Goal: Task Accomplishment & Management: Complete application form

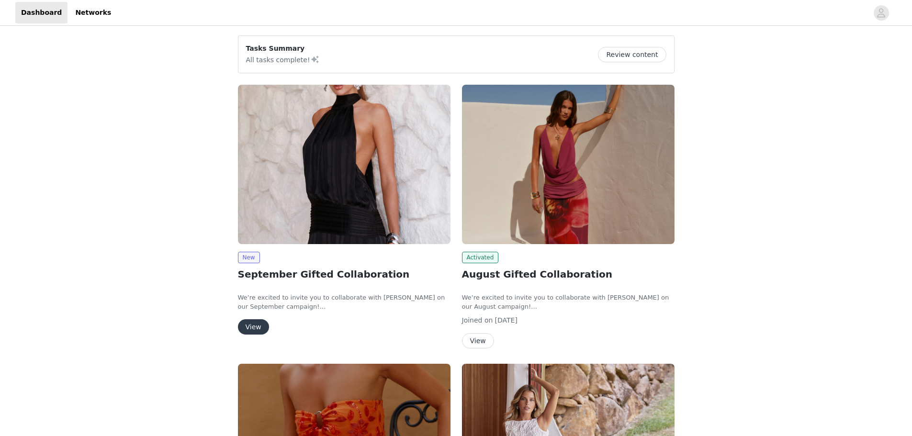
click at [252, 325] on button "View" at bounding box center [253, 326] width 31 height 15
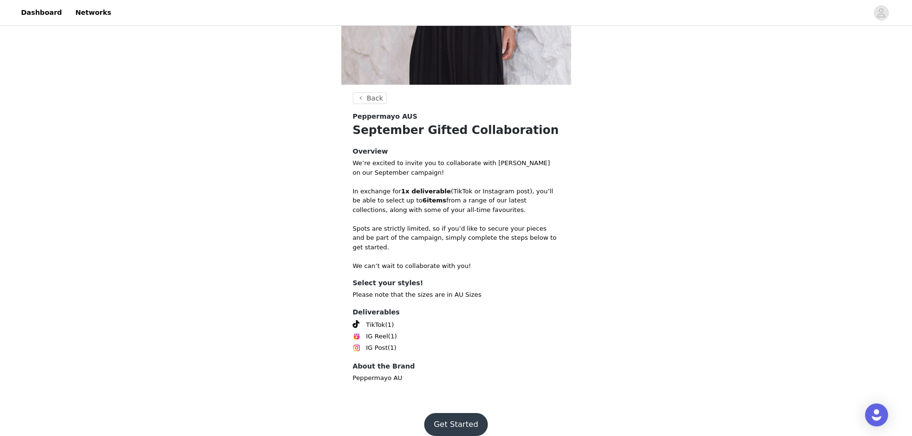
scroll to position [233, 0]
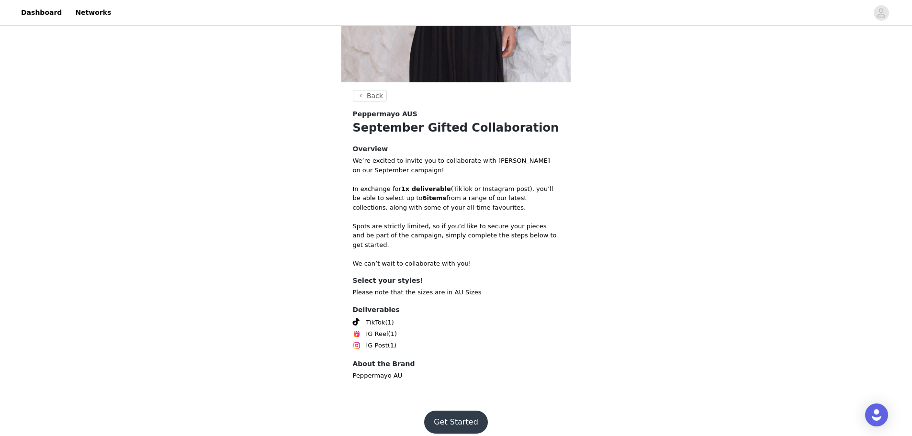
click at [450, 411] on button "Get Started" at bounding box center [456, 422] width 64 height 23
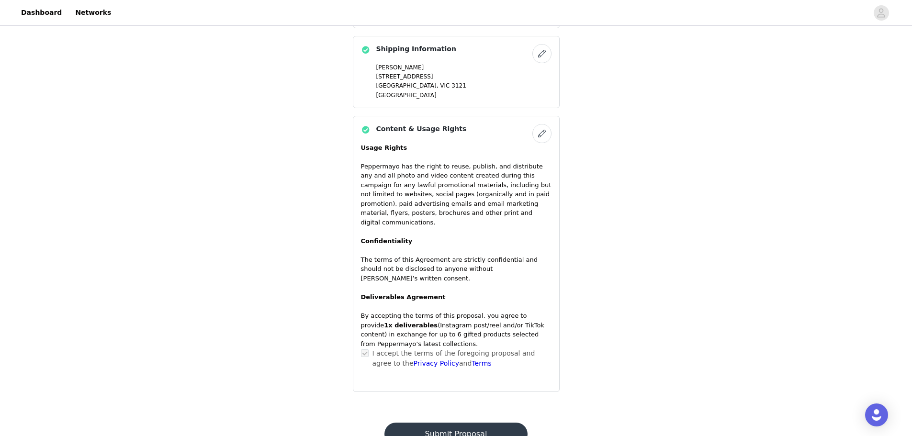
click at [449, 423] on button "Submit Proposal" at bounding box center [456, 434] width 143 height 23
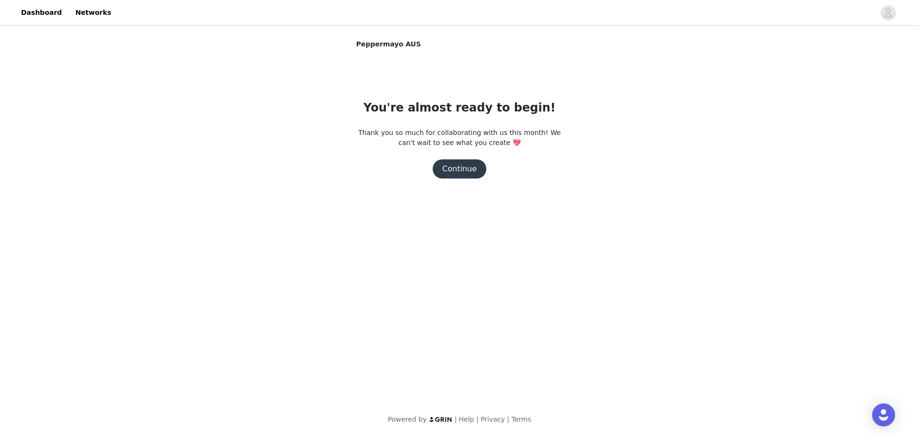
click at [464, 169] on button "Continue" at bounding box center [460, 168] width 54 height 19
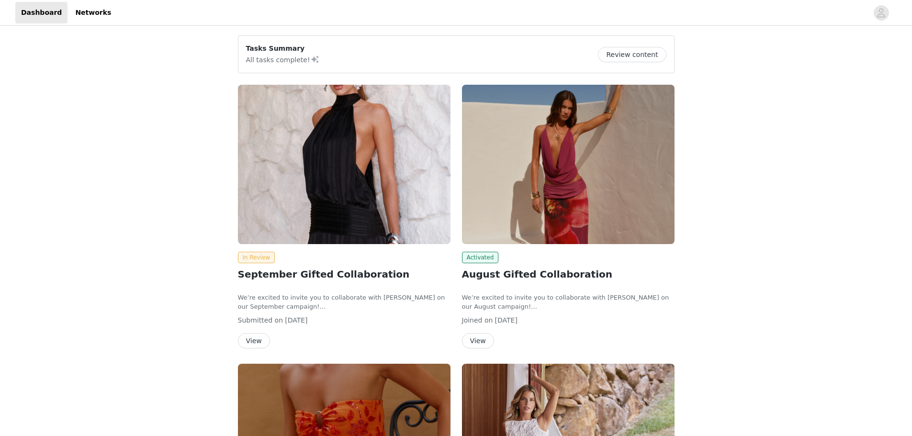
click at [582, 176] on img at bounding box center [568, 164] width 213 height 159
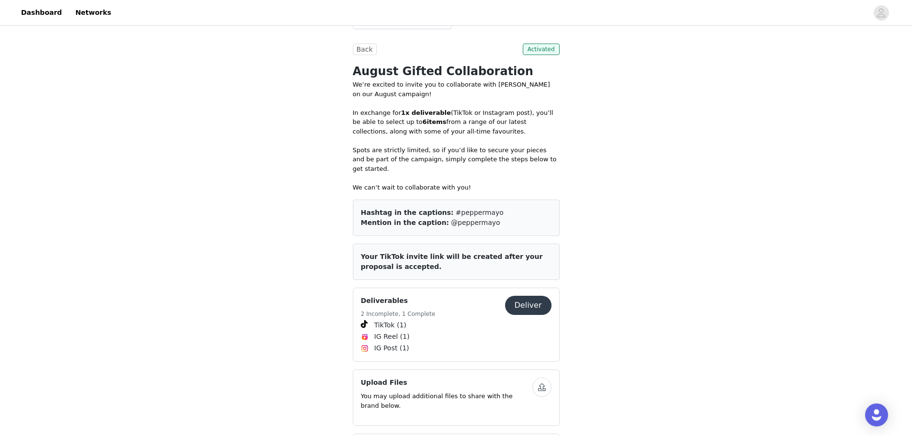
scroll to position [329, 0]
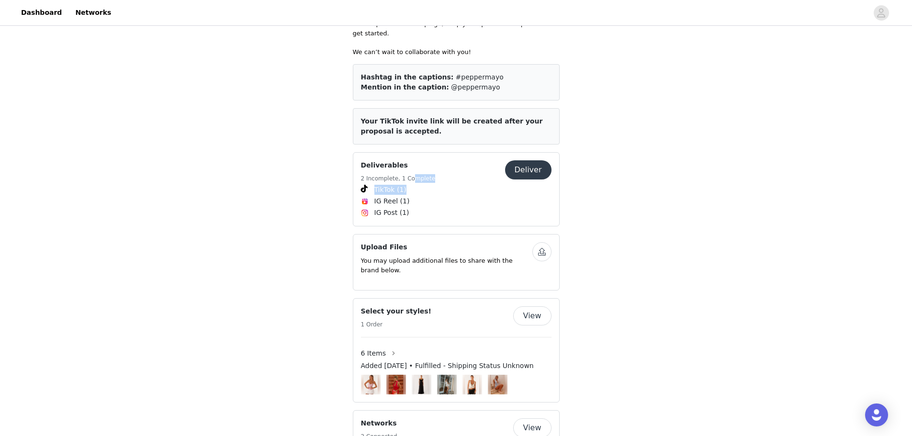
click at [407, 174] on div "Deliverables 2 Incomplete, 1 Complete Deliver TikTok (1) IG Reel (1) IG Post (1)" at bounding box center [456, 189] width 191 height 58
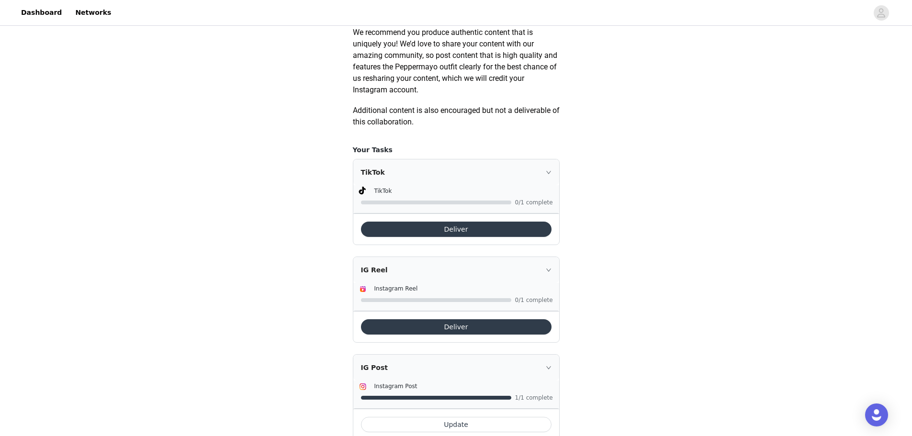
scroll to position [563, 0]
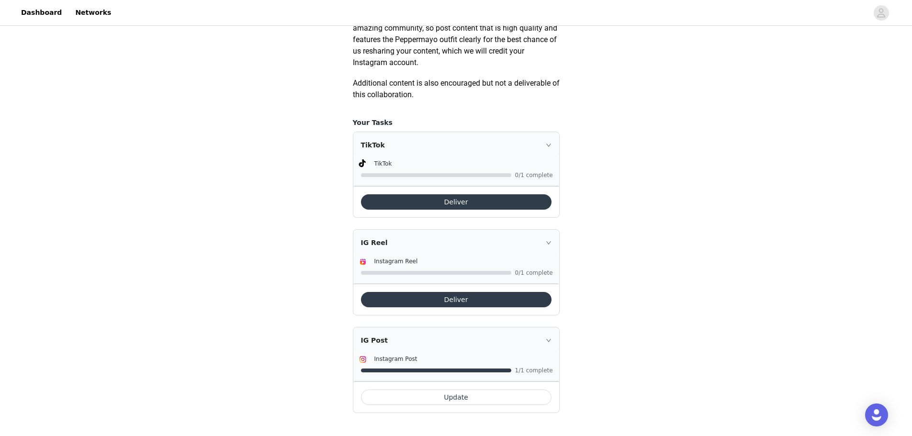
click at [443, 394] on button "Update" at bounding box center [456, 397] width 191 height 15
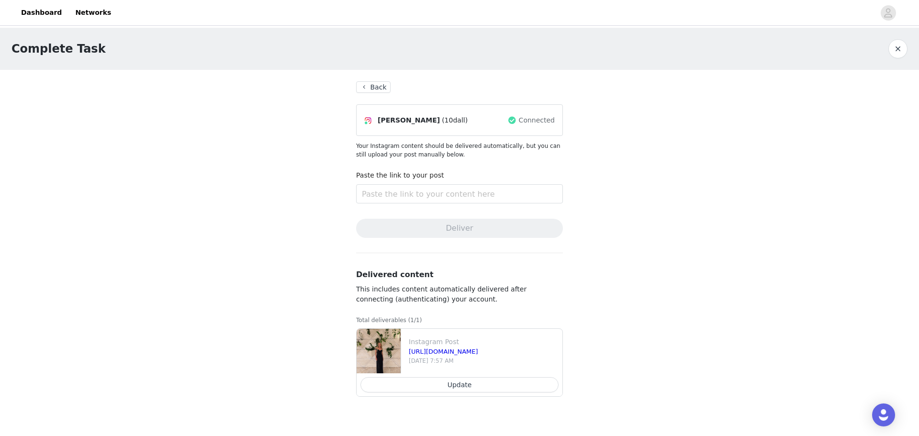
click at [452, 385] on button "Update" at bounding box center [460, 384] width 198 height 15
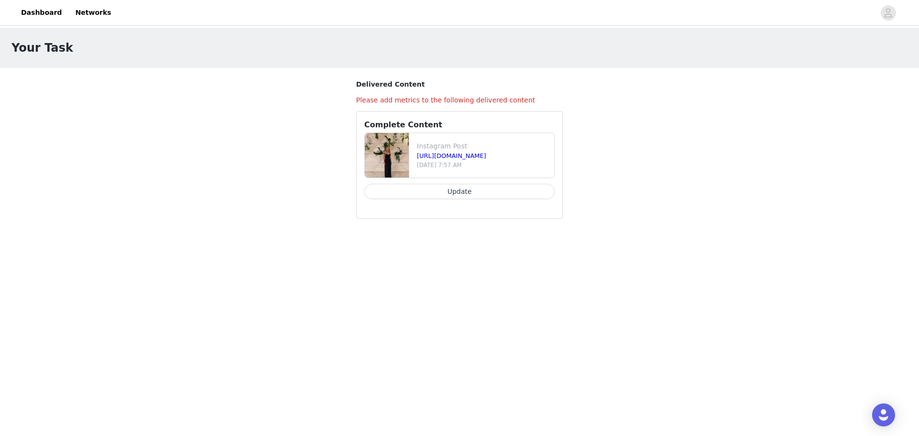
click at [494, 190] on button "Update" at bounding box center [459, 191] width 191 height 15
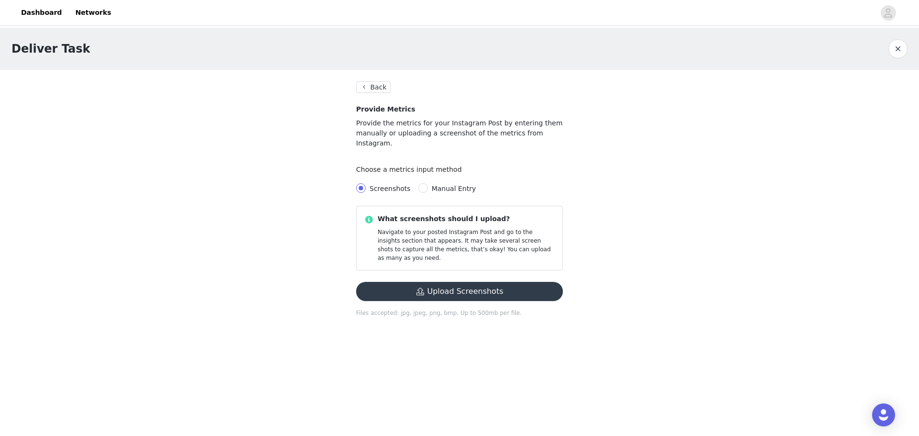
click at [432, 185] on span "Manual Entry" at bounding box center [454, 189] width 45 height 8
click at [428, 183] on input "Manual Entry" at bounding box center [424, 188] width 10 height 10
radio input "true"
radio input "false"
radio input "true"
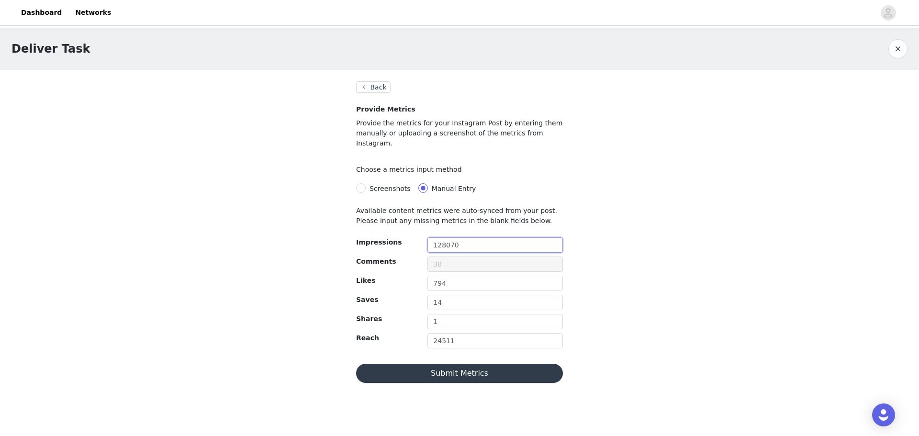
click at [467, 238] on input "128070" at bounding box center [496, 245] width 136 height 15
type input "175811"
click at [462, 277] on input "794" at bounding box center [496, 283] width 136 height 15
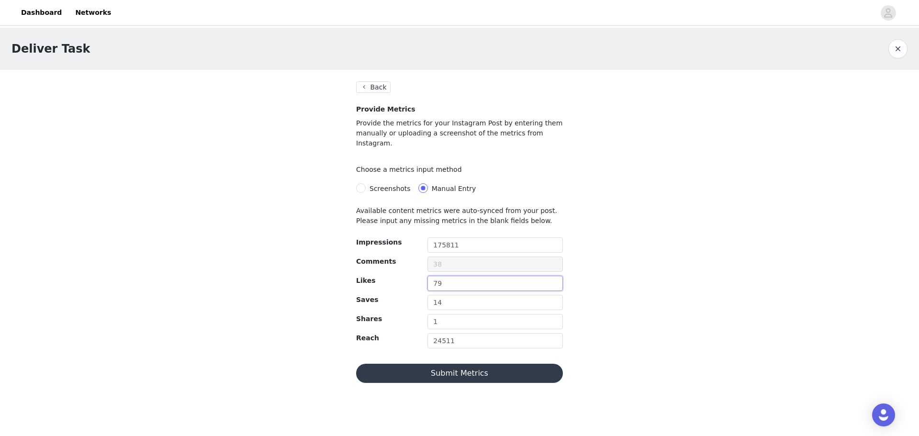
type input "7"
type input "805"
click at [463, 295] on input "14" at bounding box center [496, 302] width 136 height 15
type input "1"
type input "17"
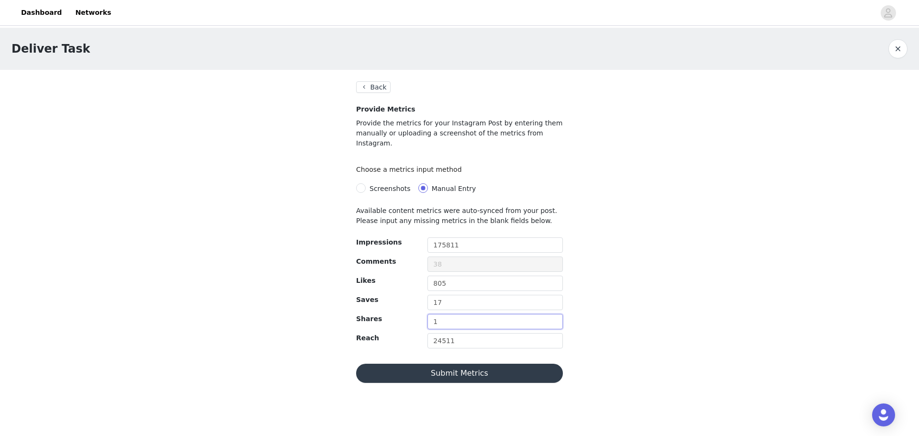
click at [462, 314] on input "1" at bounding box center [496, 321] width 136 height 15
type input "2"
drag, startPoint x: 469, startPoint y: 329, endPoint x: 408, endPoint y: 330, distance: 61.3
click at [408, 333] on div "Reach 24511" at bounding box center [459, 342] width 215 height 19
type input "29712"
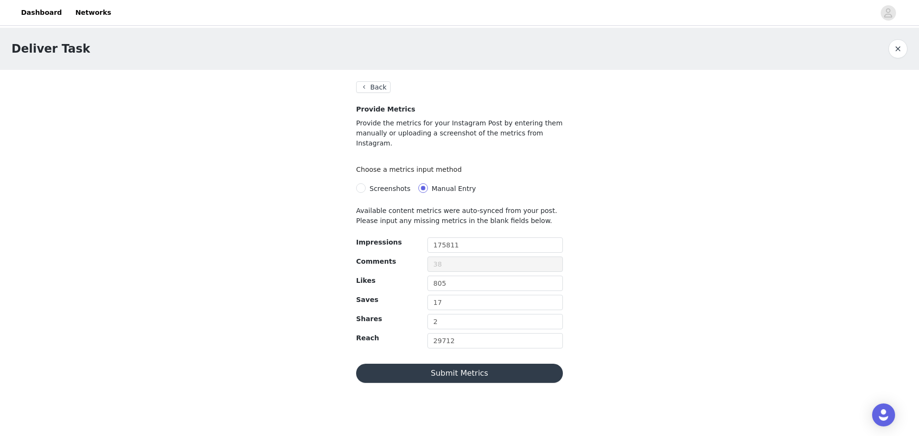
click at [489, 364] on button "Submit Metrics" at bounding box center [459, 373] width 207 height 19
